Goal: Check status

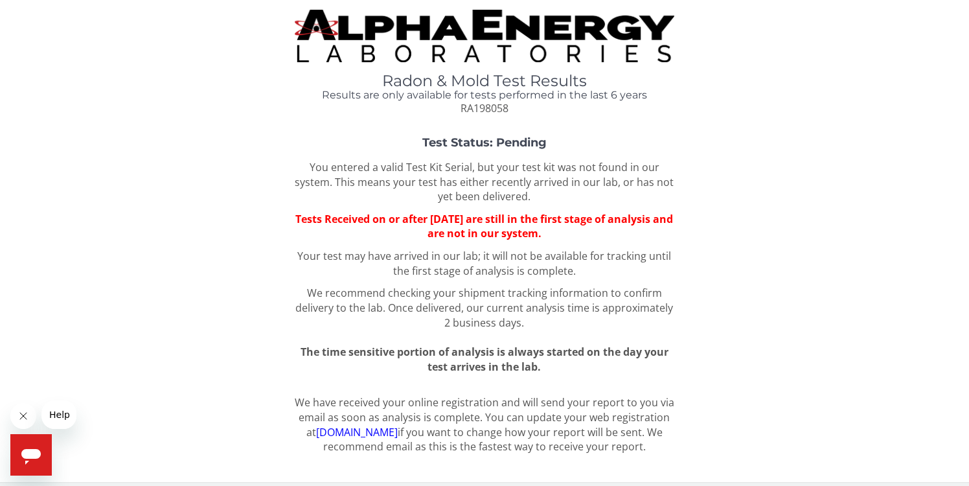
click at [359, 255] on p "Your test may have arrived in our lab; it will not be available for tracking un…" at bounding box center [485, 264] width 380 height 30
click at [360, 255] on p "Your test may have arrived in our lab; it will not be available for tracking un…" at bounding box center [485, 264] width 380 height 30
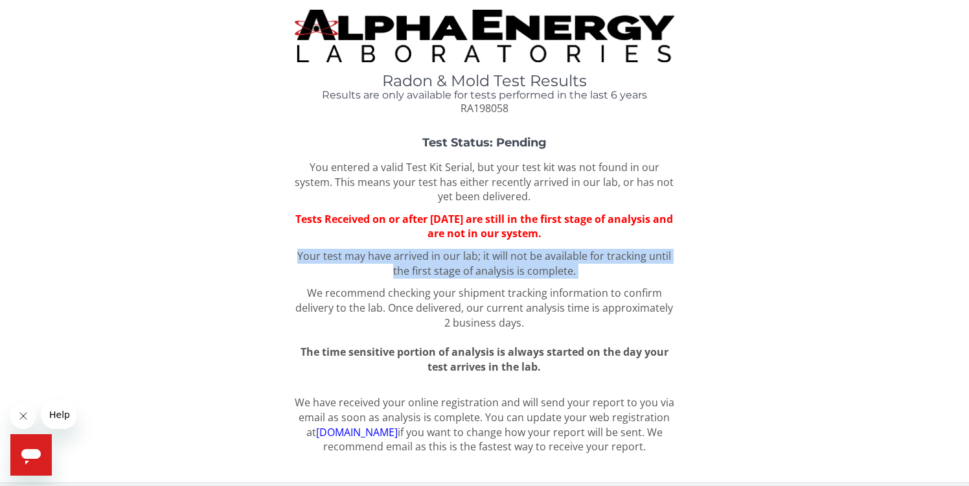
click at [360, 255] on p "Your test may have arrived in our lab; it will not be available for tracking un…" at bounding box center [485, 264] width 380 height 30
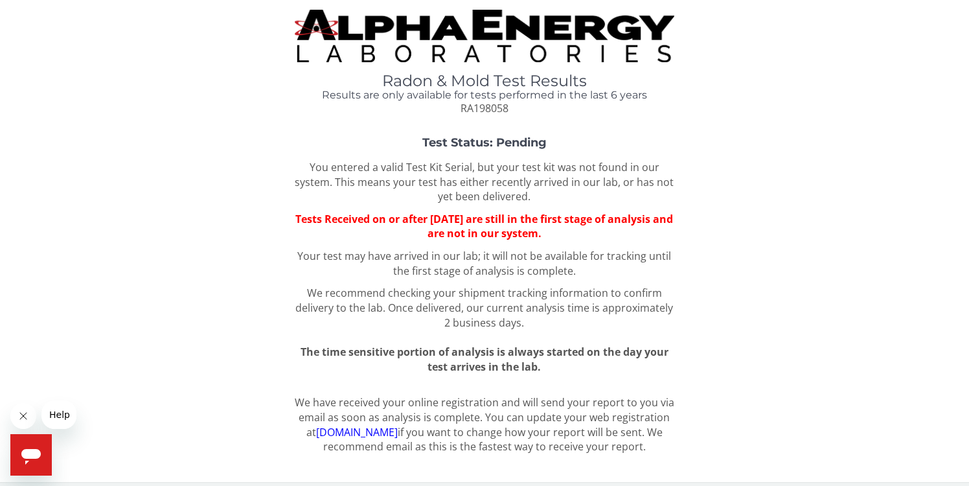
click at [360, 255] on p "Your test may have arrived in our lab; it will not be available for tracking un…" at bounding box center [485, 264] width 380 height 30
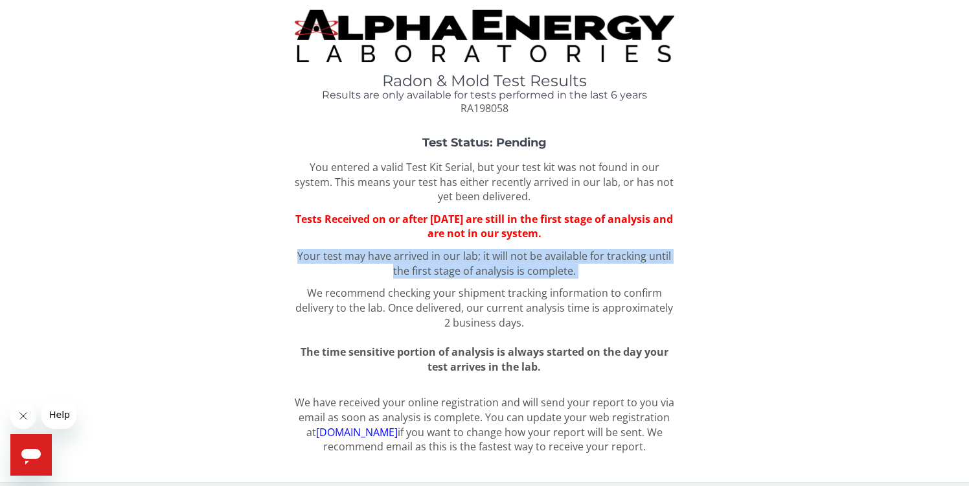
click at [360, 255] on p "Your test may have arrived in our lab; it will not be available for tracking un…" at bounding box center [485, 264] width 380 height 30
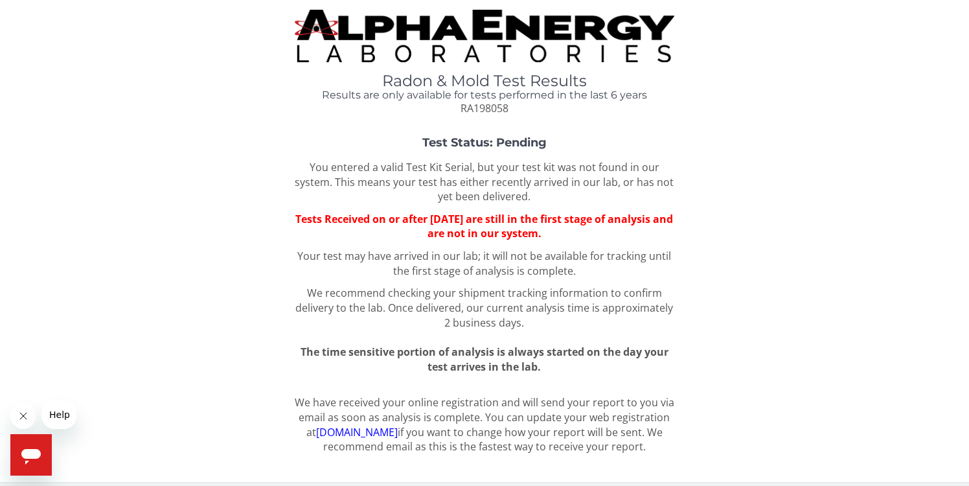
click at [360, 255] on p "Your test may have arrived in our lab; it will not be available for tracking un…" at bounding box center [485, 264] width 380 height 30
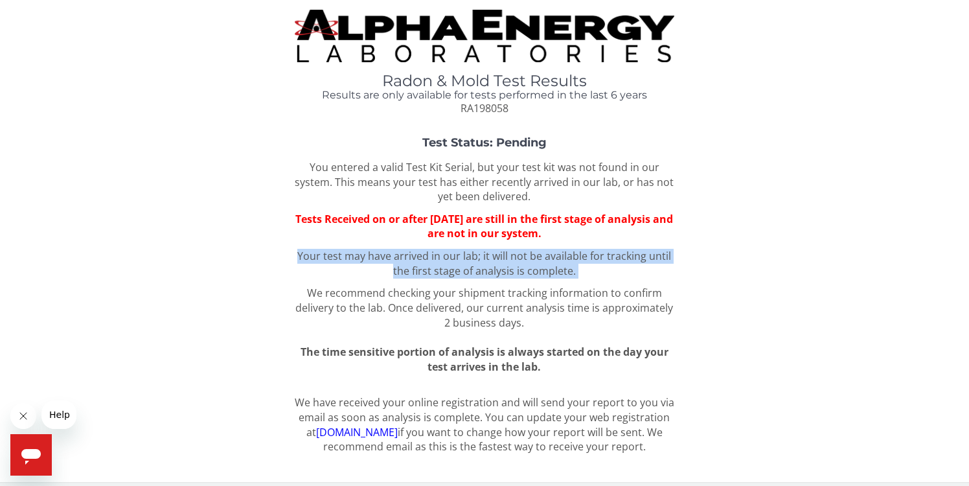
click at [360, 255] on p "Your test may have arrived in our lab; it will not be available for tracking un…" at bounding box center [485, 264] width 380 height 30
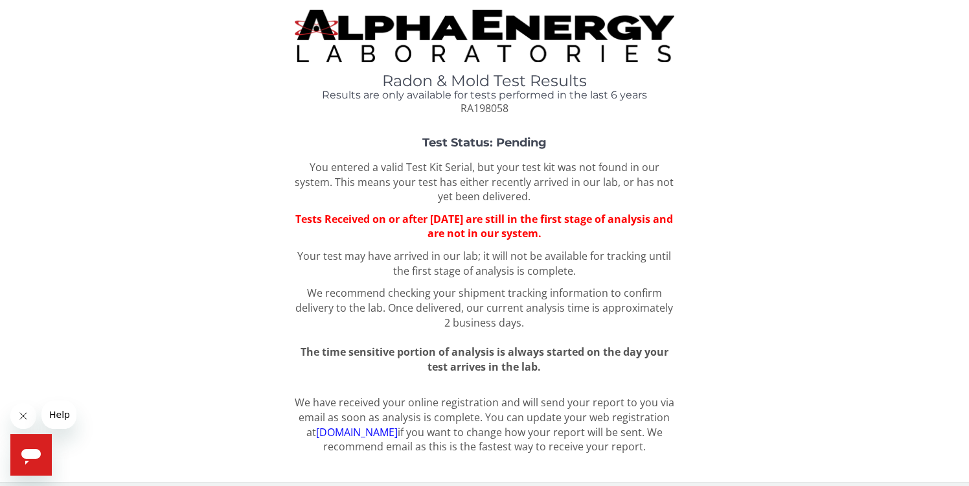
click at [360, 255] on p "Your test may have arrived in our lab; it will not be available for tracking un…" at bounding box center [485, 264] width 380 height 30
